Goal: Information Seeking & Learning: Learn about a topic

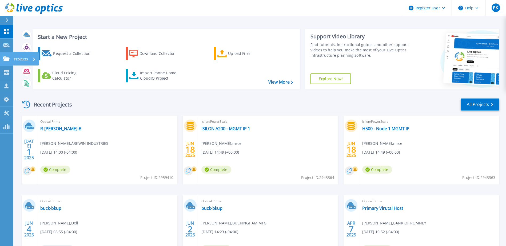
click at [22, 58] on p "Projects" at bounding box center [21, 59] width 14 height 14
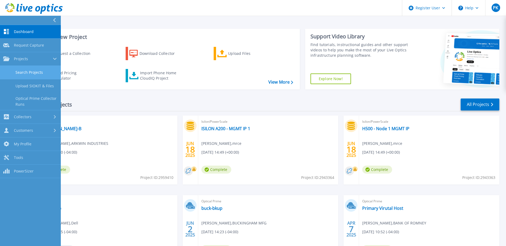
click at [28, 69] on link "Search Projects" at bounding box center [30, 73] width 61 height 14
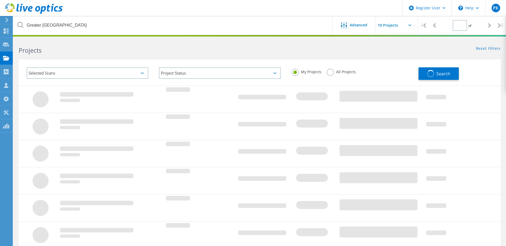
type input "1"
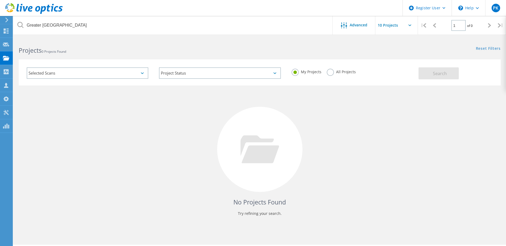
click at [329, 73] on label "All Projects" at bounding box center [341, 71] width 29 height 5
click at [0, 0] on input "All Projects" at bounding box center [0, 0] width 0 height 0
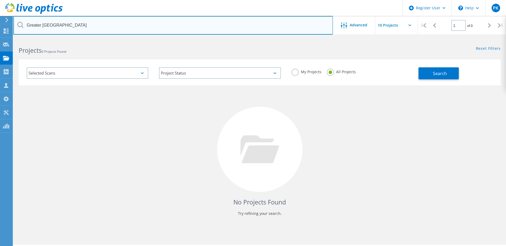
click at [78, 25] on input "Greater Boston YMCA" at bounding box center [173, 25] width 320 height 19
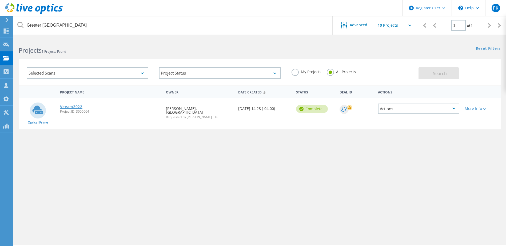
click at [73, 105] on link "Veeam2022" at bounding box center [71, 107] width 22 height 4
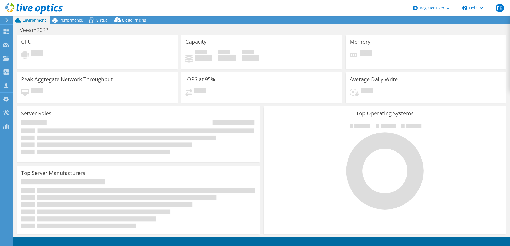
select select "USD"
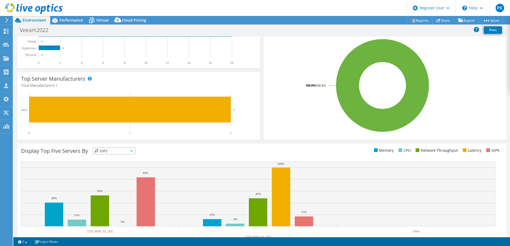
scroll to position [110, 0]
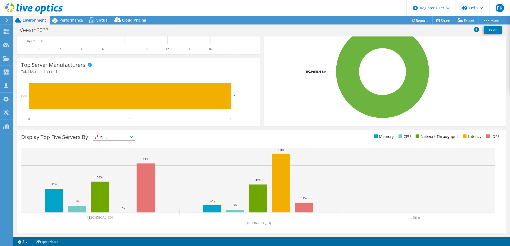
click at [133, 137] on icon at bounding box center [131, 138] width 3 height 2
click at [112, 145] on li "IOPS" at bounding box center [114, 144] width 42 height 7
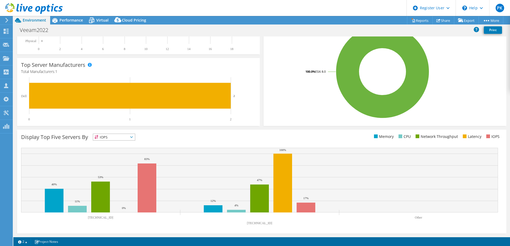
click at [133, 138] on icon at bounding box center [131, 138] width 3 height 2
click at [113, 154] on li "Memory" at bounding box center [114, 151] width 42 height 7
click at [135, 136] on span "Memory" at bounding box center [114, 137] width 42 height 6
click at [120, 158] on li "CPU" at bounding box center [114, 159] width 42 height 7
click at [133, 137] on icon at bounding box center [131, 138] width 3 height 2
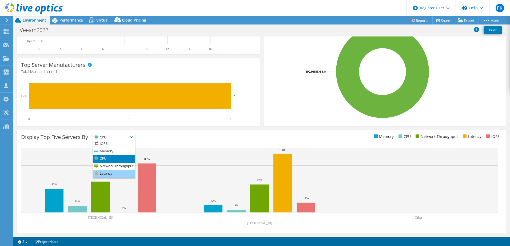
click at [108, 174] on li "Latency" at bounding box center [114, 173] width 42 height 7
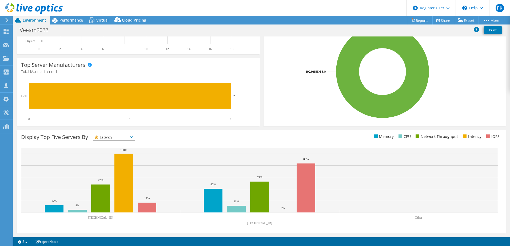
click at [133, 137] on icon at bounding box center [131, 138] width 3 height 2
click at [108, 166] on li "Network Throughput" at bounding box center [114, 166] width 42 height 7
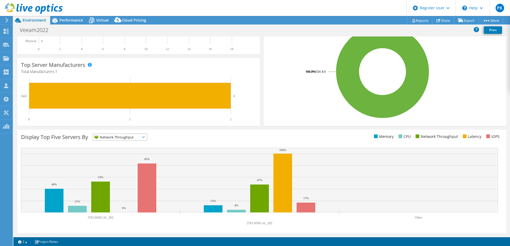
click at [145, 137] on icon at bounding box center [143, 138] width 3 height 2
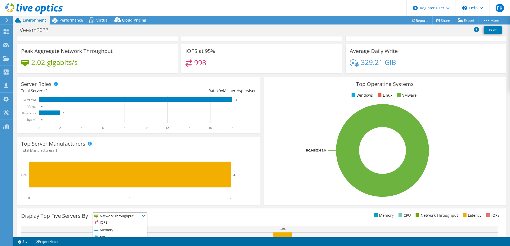
scroll to position [30, 0]
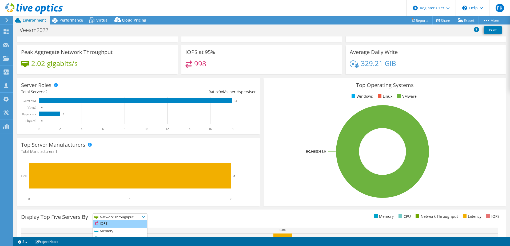
click at [102, 222] on li "IOPS" at bounding box center [120, 224] width 54 height 7
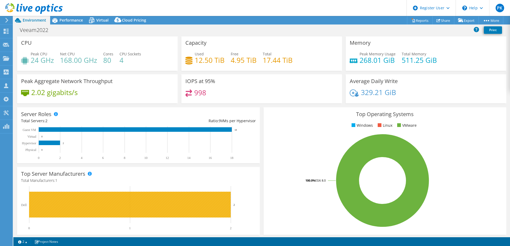
scroll to position [0, 0]
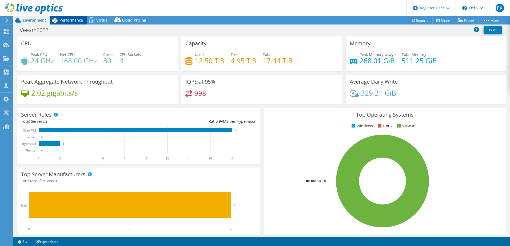
click at [71, 20] on span "Performance" at bounding box center [70, 20] width 23 height 5
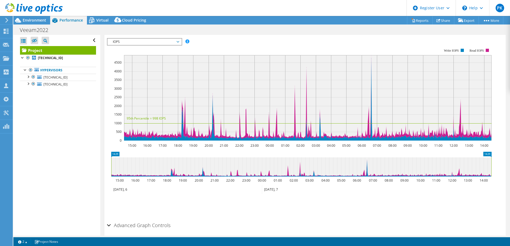
scroll to position [80, 0]
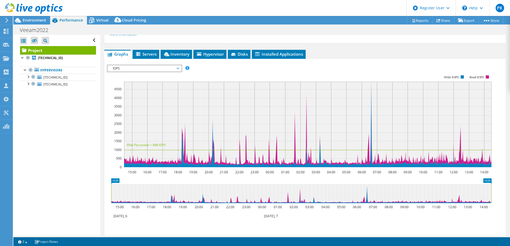
click at [178, 68] on span "IOPS" at bounding box center [144, 68] width 69 height 6
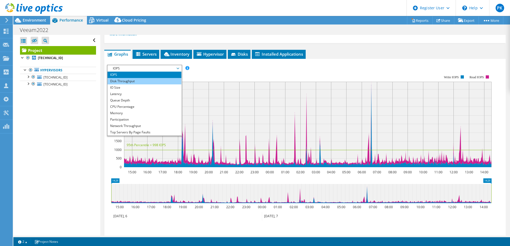
click at [135, 81] on li "Disk Throughput" at bounding box center [145, 81] width 74 height 6
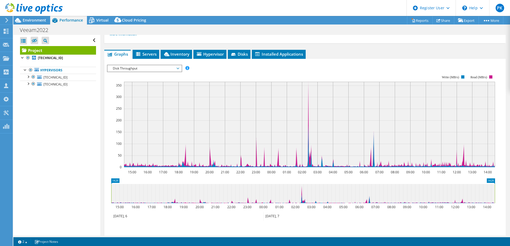
click at [177, 68] on span "Disk Throughput" at bounding box center [144, 68] width 69 height 6
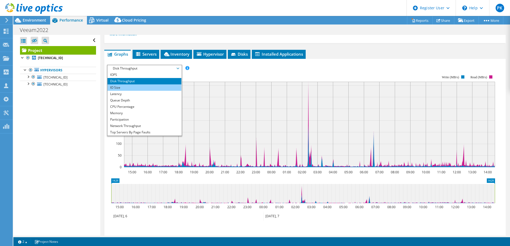
click at [132, 87] on li "IO Size" at bounding box center [145, 88] width 74 height 6
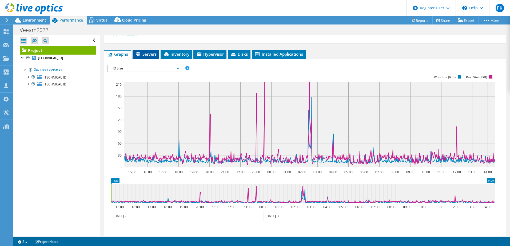
click at [149, 54] on span "Servers" at bounding box center [145, 53] width 21 height 5
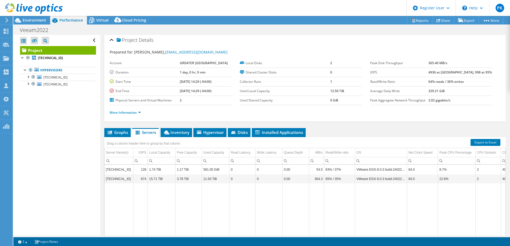
scroll to position [0, 0]
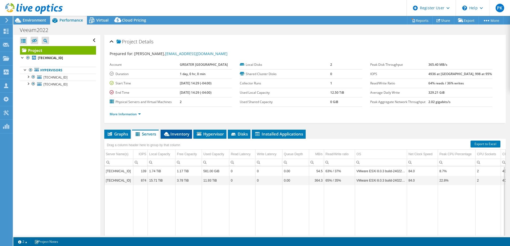
click at [178, 134] on span "Inventory" at bounding box center [176, 134] width 26 height 5
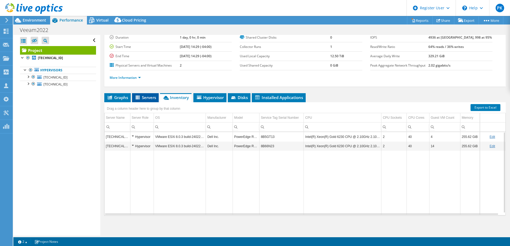
click at [147, 98] on span "Servers" at bounding box center [145, 97] width 21 height 5
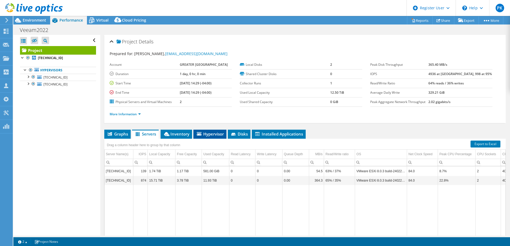
click at [210, 135] on span "Hypervisor" at bounding box center [210, 134] width 28 height 5
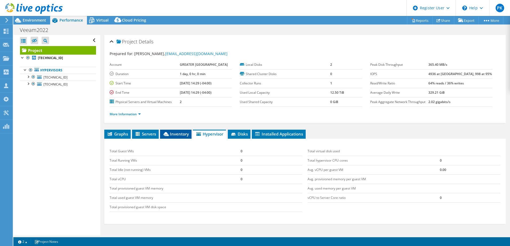
click at [173, 134] on span "Inventory" at bounding box center [176, 134] width 26 height 5
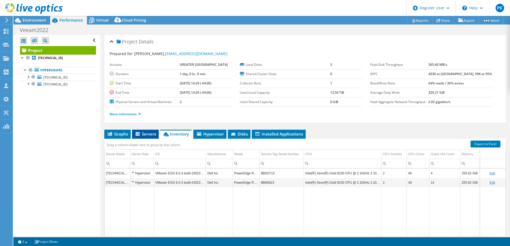
click at [147, 134] on span "Servers" at bounding box center [145, 134] width 21 height 5
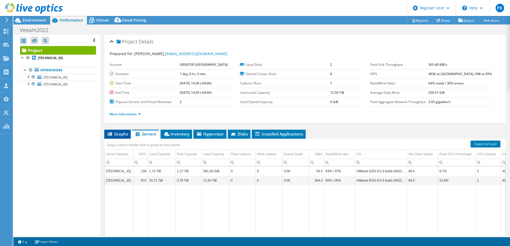
click at [113, 134] on span "Graphs" at bounding box center [117, 134] width 21 height 5
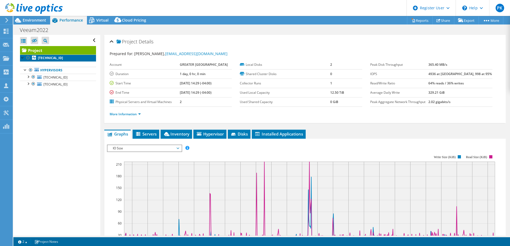
click at [53, 55] on link "[TECHNICAL_ID]" at bounding box center [58, 58] width 76 height 7
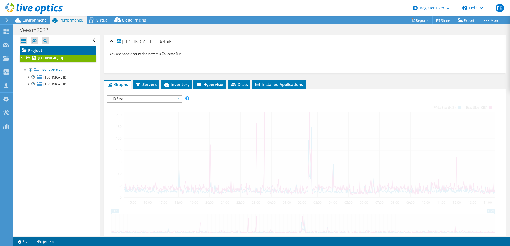
click at [28, 48] on link "Project" at bounding box center [58, 50] width 76 height 9
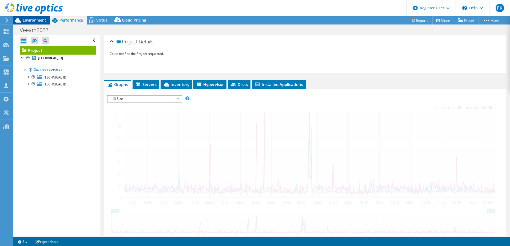
click at [39, 22] on span "Environment" at bounding box center [34, 20] width 23 height 5
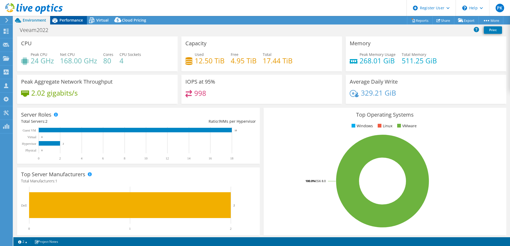
click at [77, 19] on span "Performance" at bounding box center [70, 20] width 23 height 5
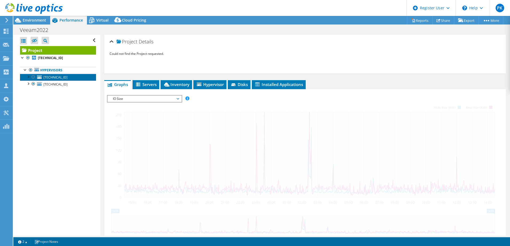
click at [57, 78] on span "[TECHNICAL_ID]" at bounding box center [55, 77] width 24 height 5
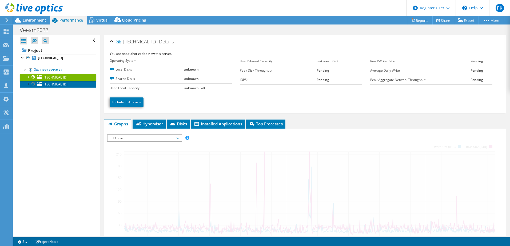
click at [50, 84] on span "[TECHNICAL_ID]" at bounding box center [55, 84] width 24 height 5
click at [51, 77] on span "[TECHNICAL_ID]" at bounding box center [55, 77] width 24 height 5
click at [28, 77] on div at bounding box center [27, 76] width 5 height 5
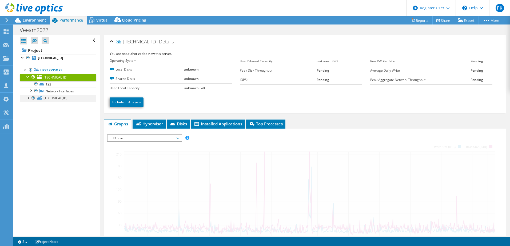
click at [29, 98] on div at bounding box center [27, 97] width 5 height 5
click at [148, 125] on span "Hypervisor" at bounding box center [149, 123] width 28 height 5
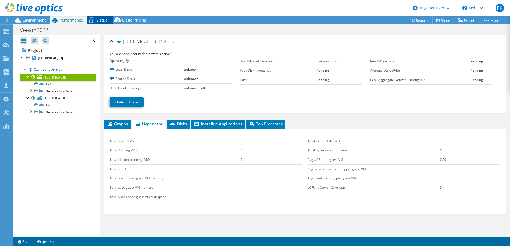
click at [98, 22] on span "Virtual" at bounding box center [102, 20] width 12 height 5
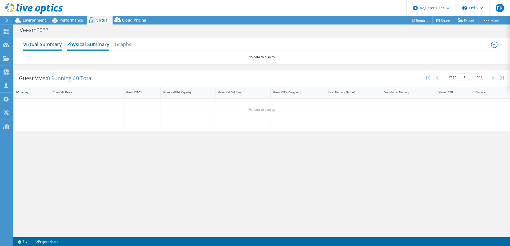
click at [89, 45] on h2 "Physical Summary" at bounding box center [88, 45] width 42 height 12
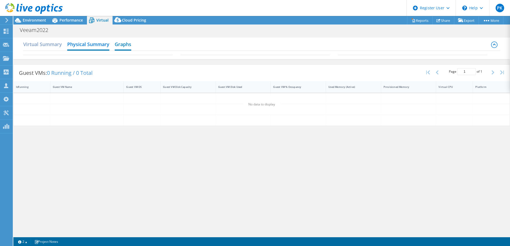
click at [128, 46] on h2 "Graphs" at bounding box center [123, 45] width 17 height 12
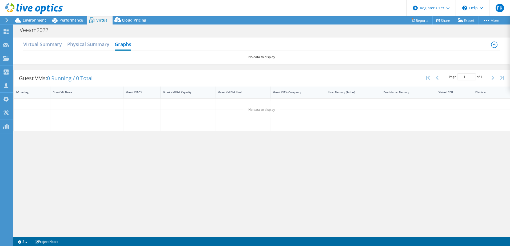
click at [72, 15] on header "PK Dell User Paul Kevetter Paul.Kevetter@dell.com Dell My Profile Log Out \n He…" at bounding box center [255, 8] width 510 height 16
click at [71, 19] on span "Performance" at bounding box center [70, 20] width 23 height 5
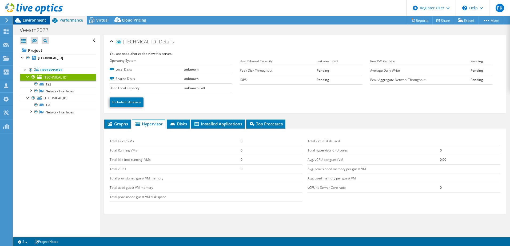
click at [35, 21] on span "Environment" at bounding box center [34, 20] width 23 height 5
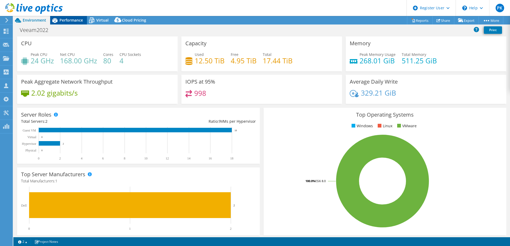
click at [72, 19] on span "Performance" at bounding box center [70, 20] width 23 height 5
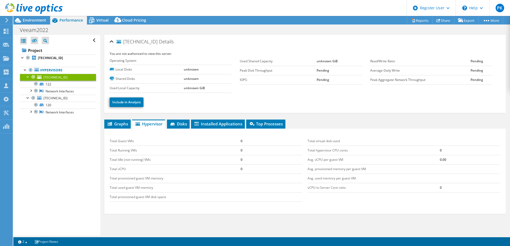
click at [27, 77] on div at bounding box center [27, 76] width 5 height 5
click at [26, 83] on div at bounding box center [27, 83] width 5 height 5
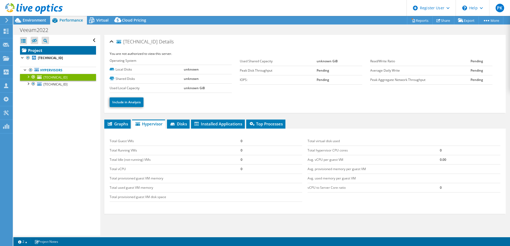
click at [41, 51] on link "Project" at bounding box center [58, 50] width 76 height 9
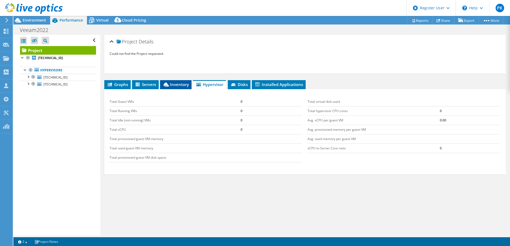
click at [172, 85] on span "Inventory" at bounding box center [176, 84] width 26 height 5
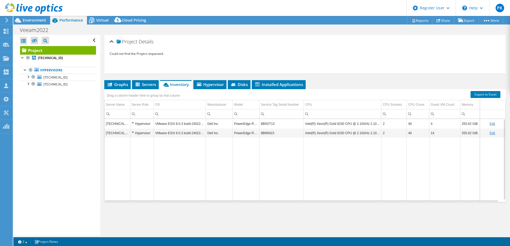
click at [132, 123] on div "Hypervisor" at bounding box center [142, 124] width 21 height 6
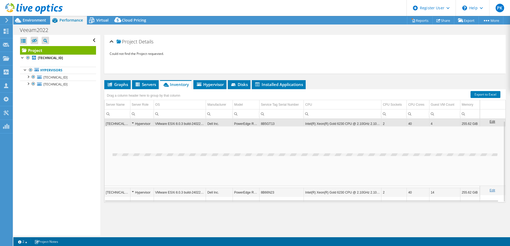
scroll to position [2, 0]
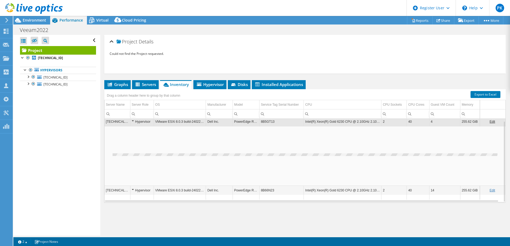
click at [132, 189] on div "Hypervisor" at bounding box center [142, 191] width 21 height 6
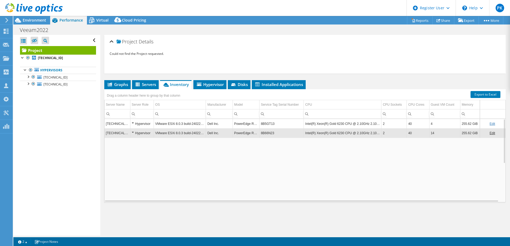
click at [133, 131] on div "Hypervisor" at bounding box center [142, 133] width 21 height 6
click at [147, 85] on span "Servers" at bounding box center [145, 84] width 21 height 5
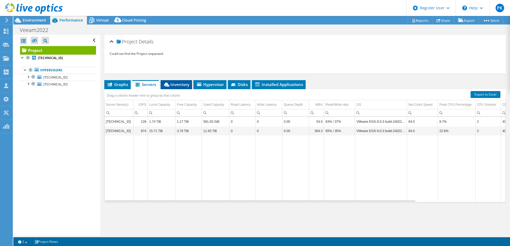
click at [177, 84] on span "Inventory" at bounding box center [176, 84] width 26 height 5
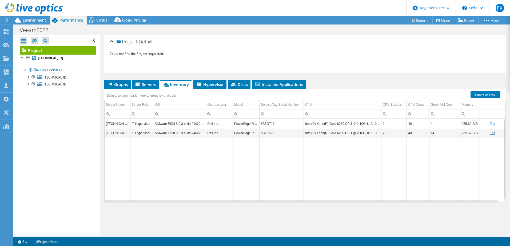
click at [133, 123] on div "Hypervisor" at bounding box center [142, 124] width 21 height 6
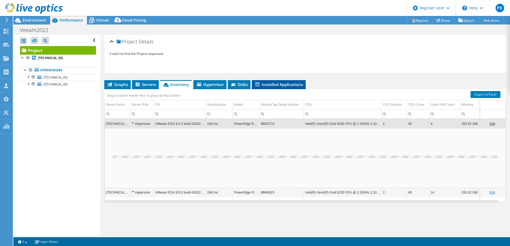
click at [273, 85] on span "Installed Applications" at bounding box center [278, 84] width 49 height 5
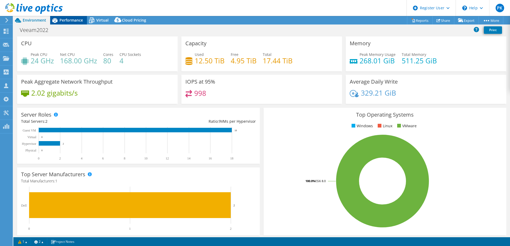
click at [73, 20] on span "Performance" at bounding box center [70, 20] width 23 height 5
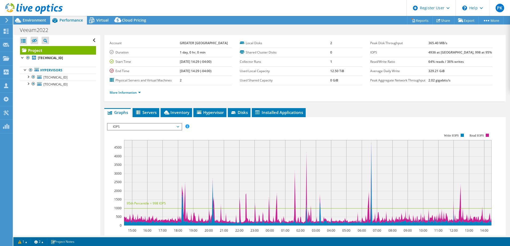
scroll to position [53, 0]
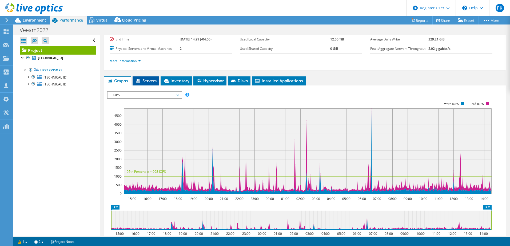
click at [149, 79] on span "Servers" at bounding box center [145, 80] width 21 height 5
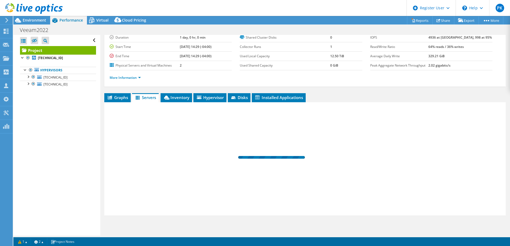
scroll to position [37, 0]
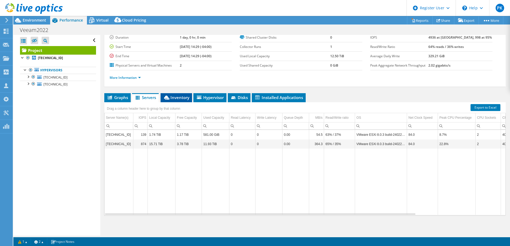
click at [173, 96] on span "Inventory" at bounding box center [176, 97] width 26 height 5
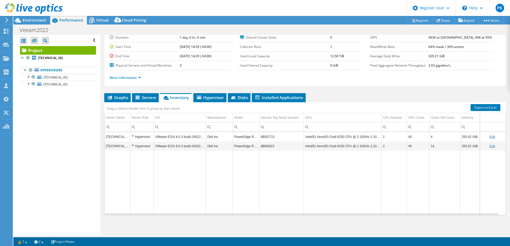
click at [133, 136] on div "Hypervisor" at bounding box center [142, 137] width 21 height 6
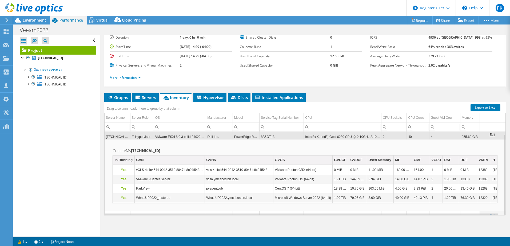
scroll to position [2, 0]
click at [132, 134] on div "Hypervisor" at bounding box center [142, 135] width 21 height 6
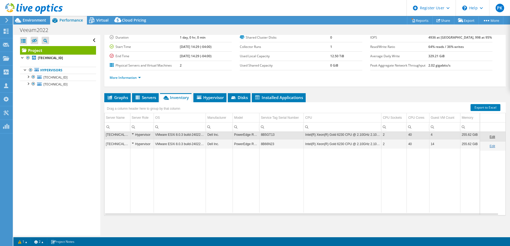
scroll to position [0, 0]
click at [133, 136] on div "Hypervisor" at bounding box center [142, 137] width 21 height 6
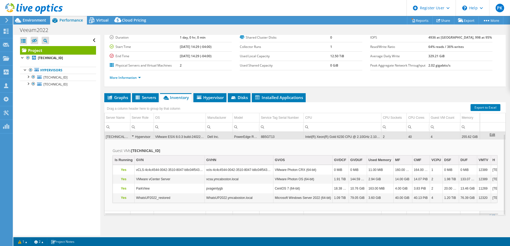
scroll to position [2, 0]
click at [133, 134] on div "Hypervisor" at bounding box center [142, 135] width 21 height 6
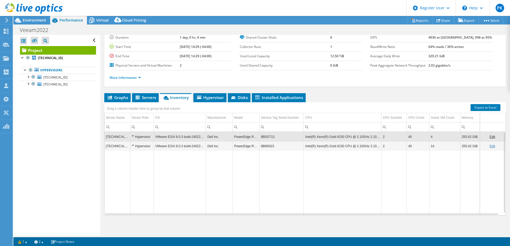
click at [133, 145] on div "Hypervisor" at bounding box center [142, 146] width 21 height 6
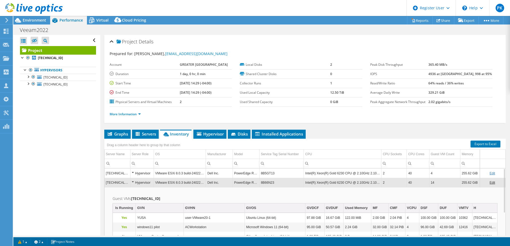
click at [133, 182] on div "Hypervisor" at bounding box center [142, 183] width 21 height 6
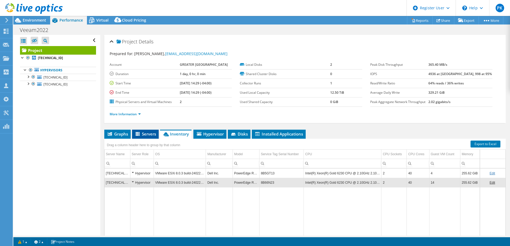
click at [144, 135] on span "Servers" at bounding box center [145, 134] width 21 height 5
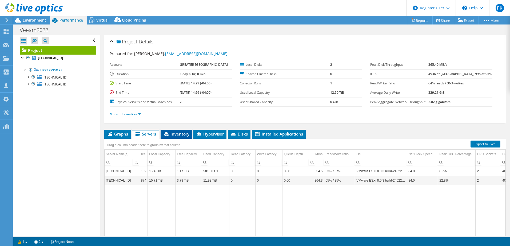
click at [178, 136] on span "Inventory" at bounding box center [176, 134] width 26 height 5
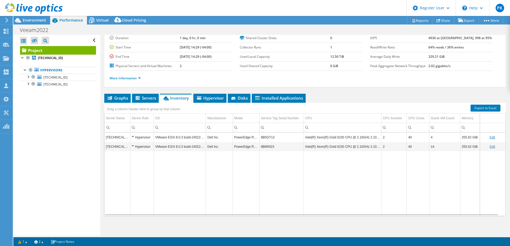
scroll to position [37, 0]
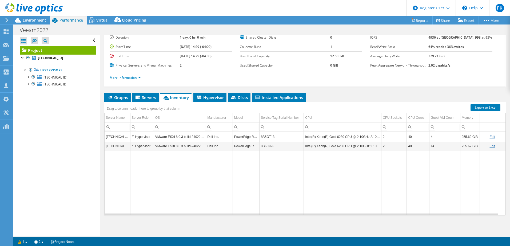
click at [132, 144] on div "Hypervisor" at bounding box center [142, 146] width 21 height 6
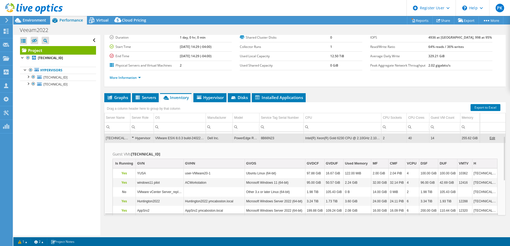
scroll to position [72, 0]
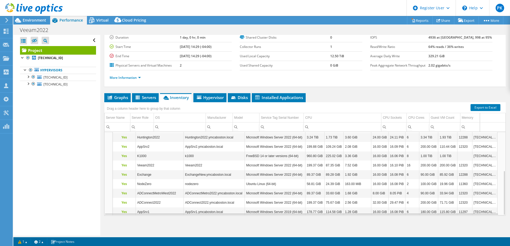
click at [169, 176] on td "Exchange" at bounding box center [160, 174] width 48 height 9
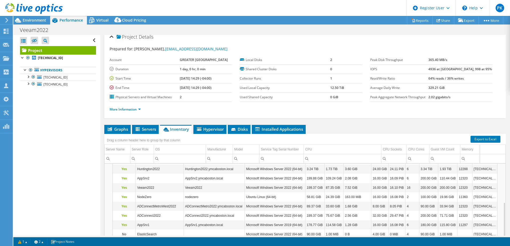
scroll to position [0, 0]
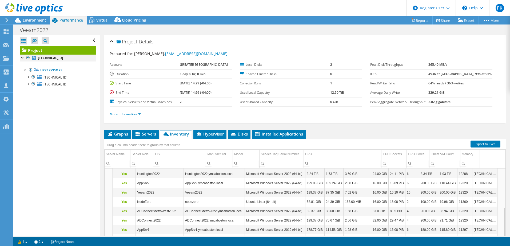
click at [22, 56] on div at bounding box center [22, 57] width 5 height 5
click at [37, 51] on link "Project" at bounding box center [58, 50] width 76 height 9
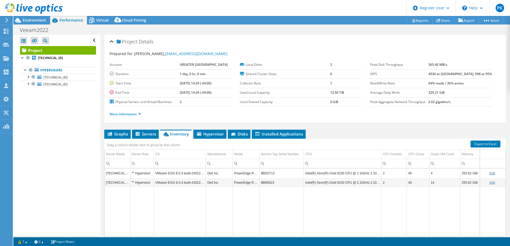
click at [132, 172] on div "Hypervisor" at bounding box center [142, 173] width 21 height 6
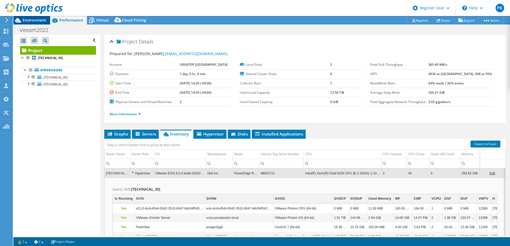
click at [38, 21] on span "Environment" at bounding box center [34, 20] width 23 height 5
